Goal: Information Seeking & Learning: Find specific fact

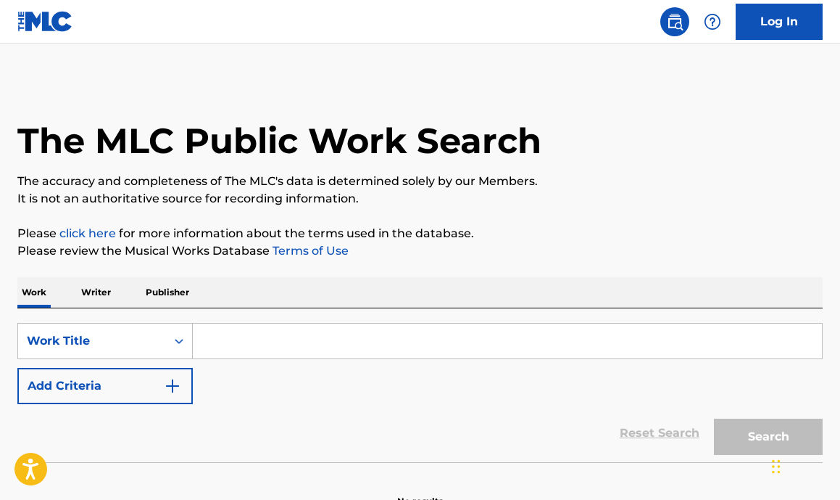
scroll to position [85, 0]
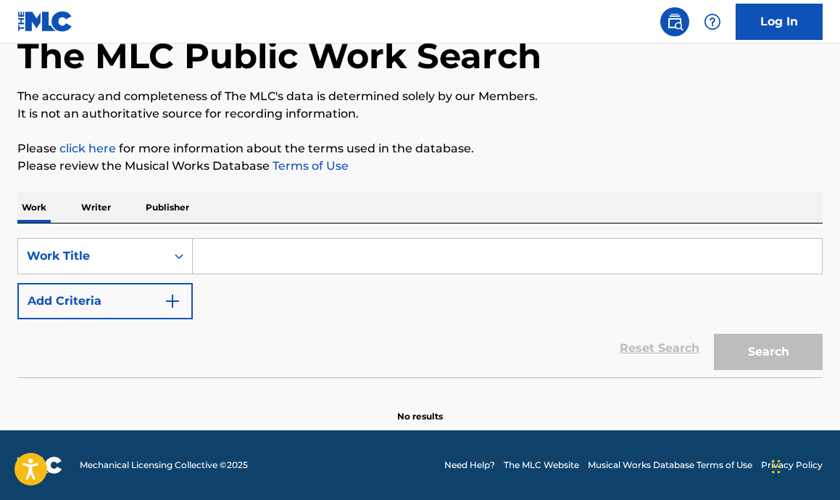
click at [246, 260] on input "Search Form" at bounding box center [507, 256] width 629 height 35
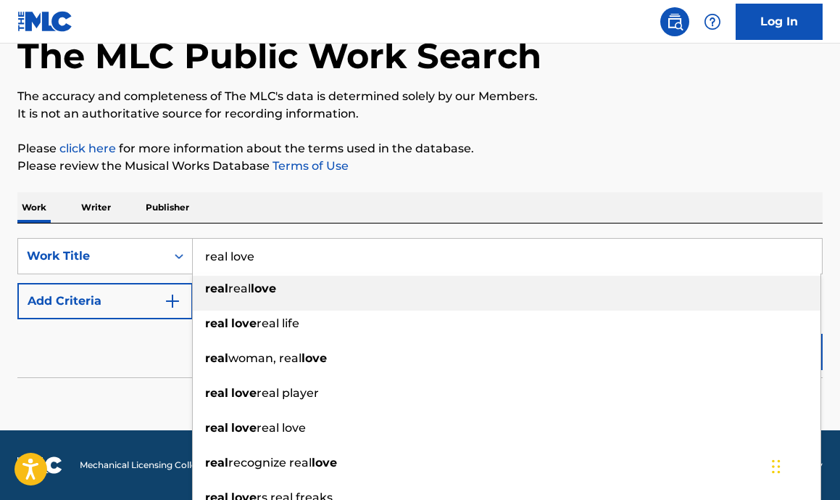
type input "real love"
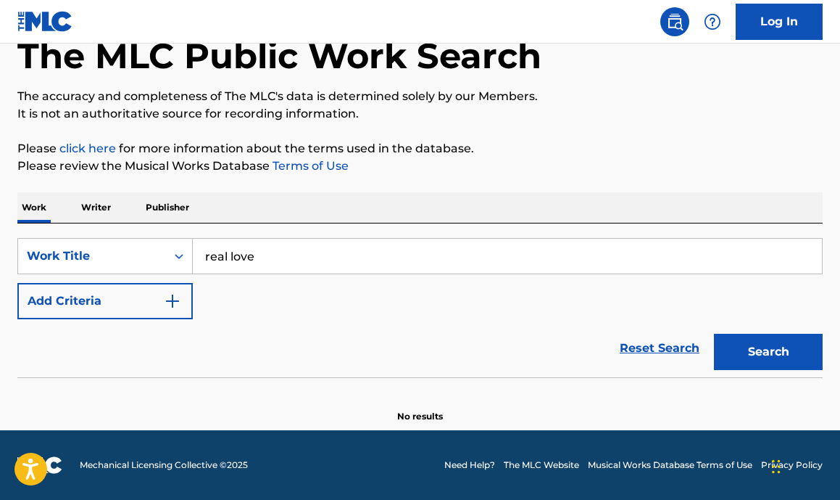
click at [175, 297] on img "Search Form" at bounding box center [172, 300] width 17 height 17
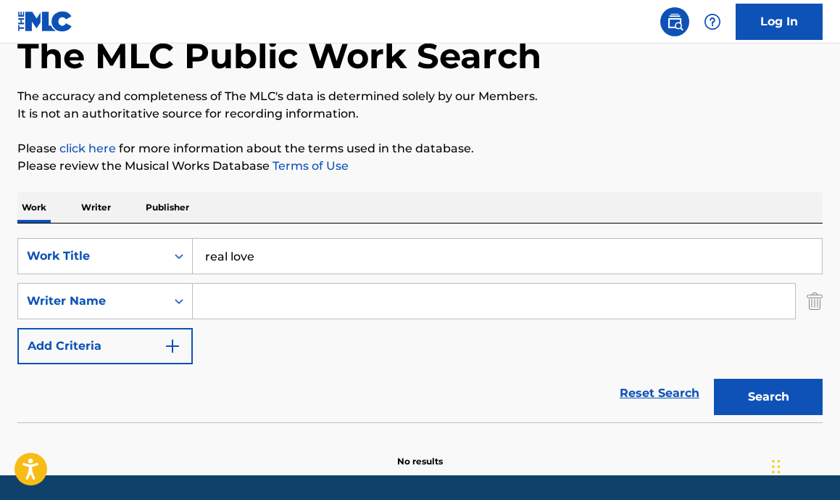
click at [231, 303] on input "Search Form" at bounding box center [494, 301] width 603 height 35
type input "[PERSON_NAME]"
click at [714, 378] on button "Search" at bounding box center [768, 396] width 109 height 36
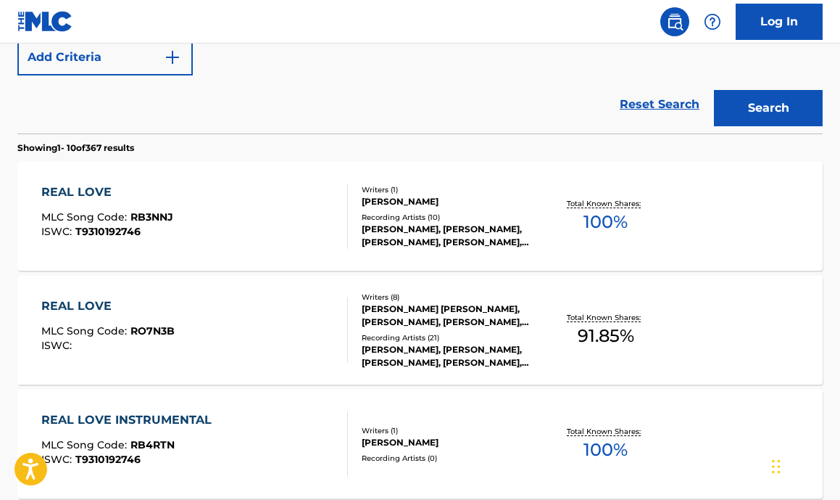
scroll to position [379, 0]
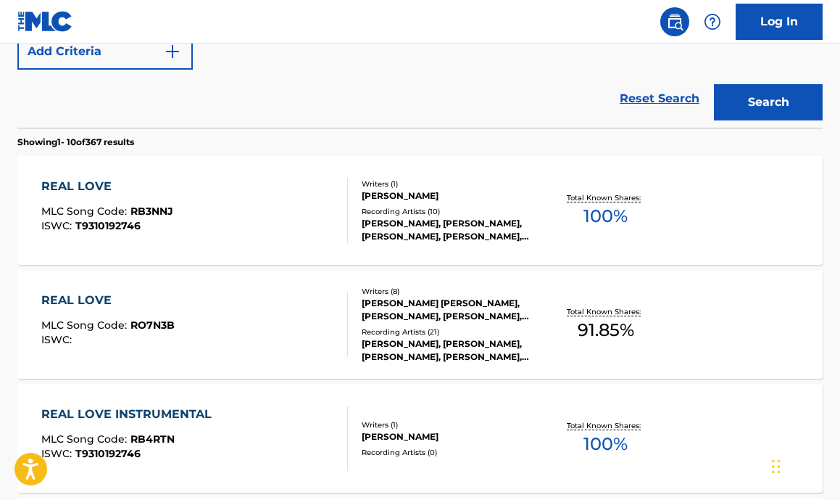
click at [228, 328] on div "REAL LOVE MLC Song Code : RO7N3B ISWC :" at bounding box center [194, 323] width 306 height 65
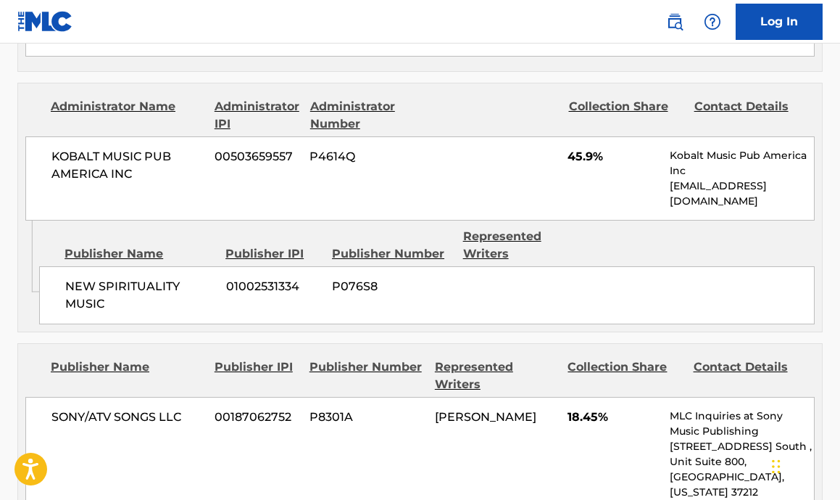
scroll to position [1327, 0]
